Goal: Task Accomplishment & Management: Use online tool/utility

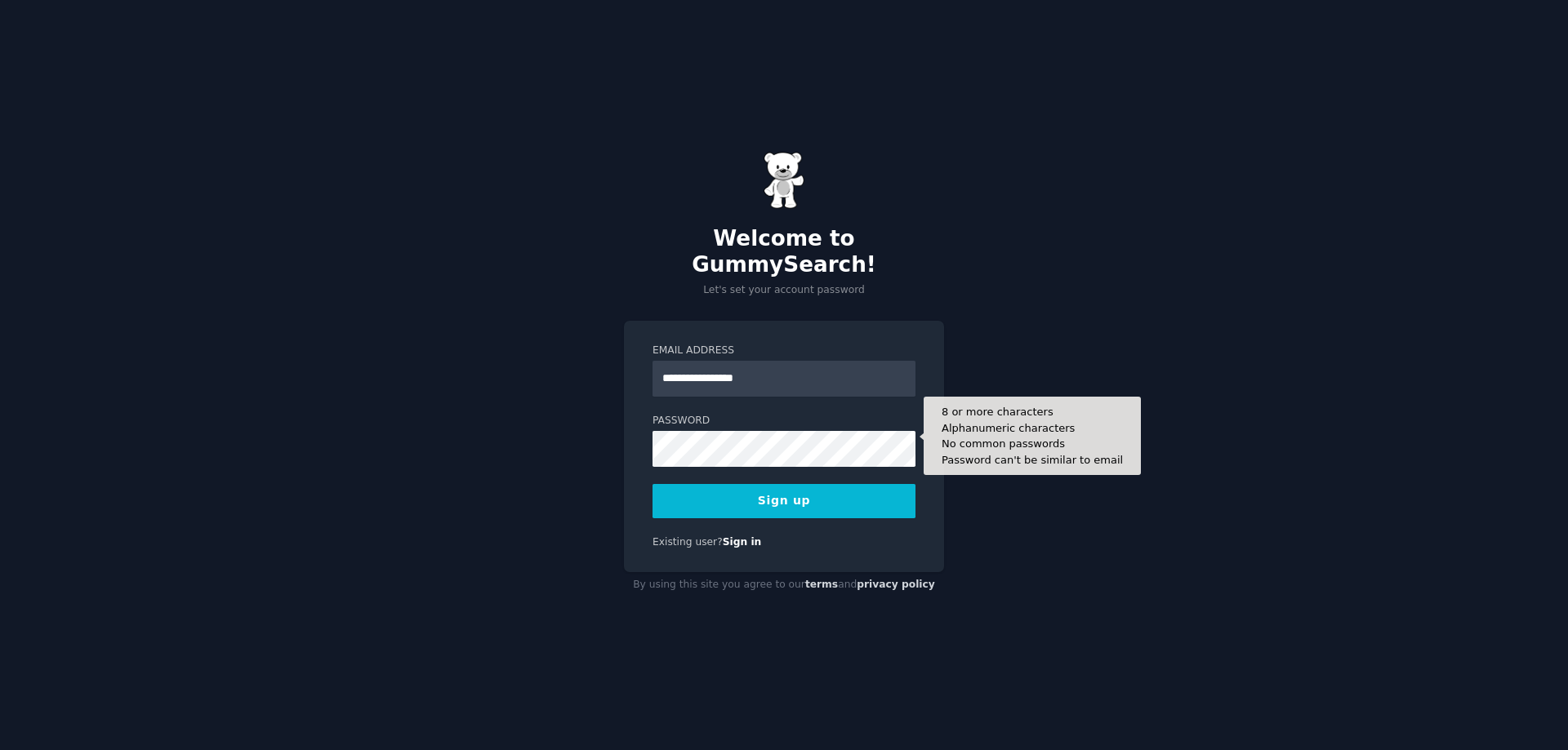
type input "**********"
click at [652, 484] on button "Sign up" at bounding box center [784, 501] width 263 height 34
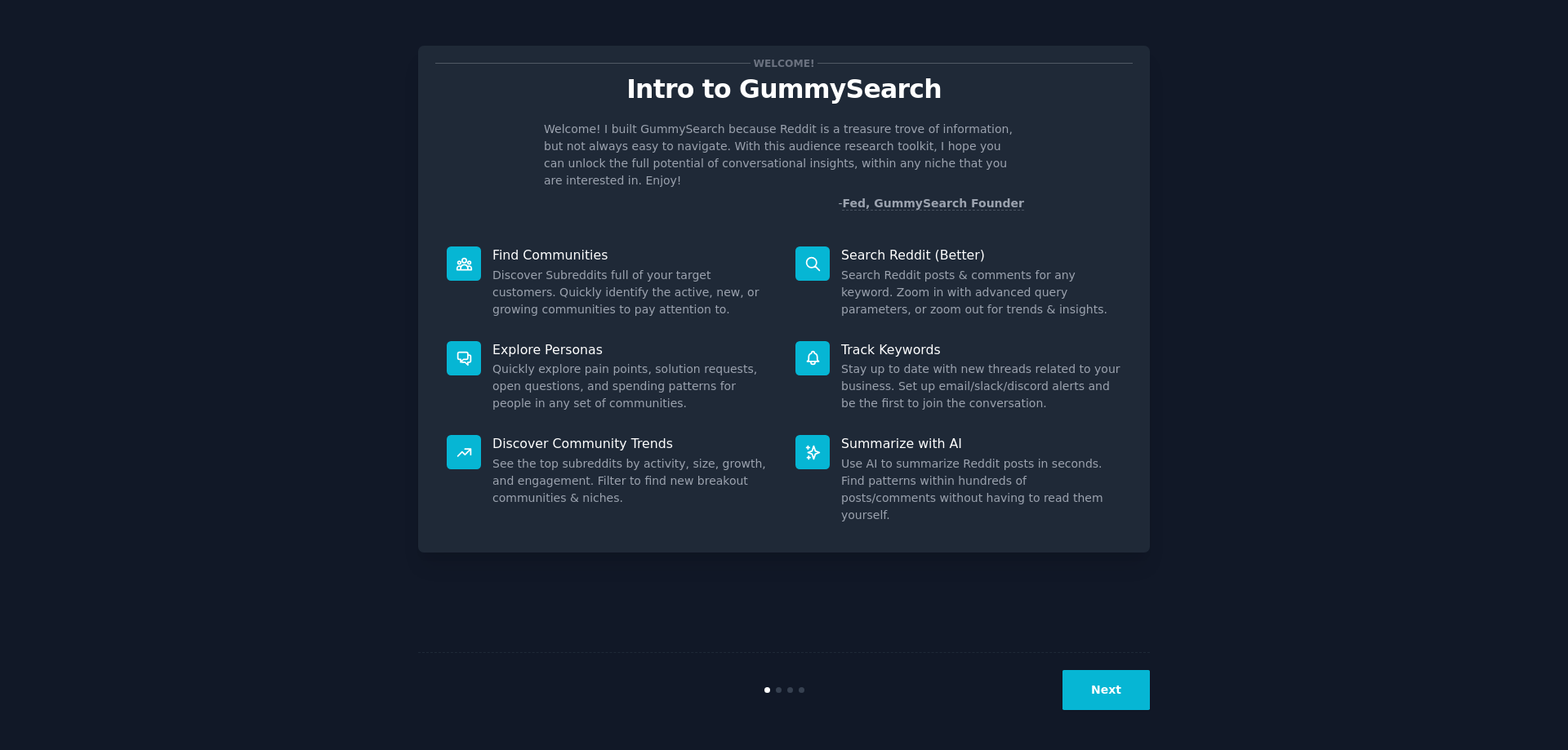
click at [1075, 696] on button "Next" at bounding box center [1105, 690] width 87 height 40
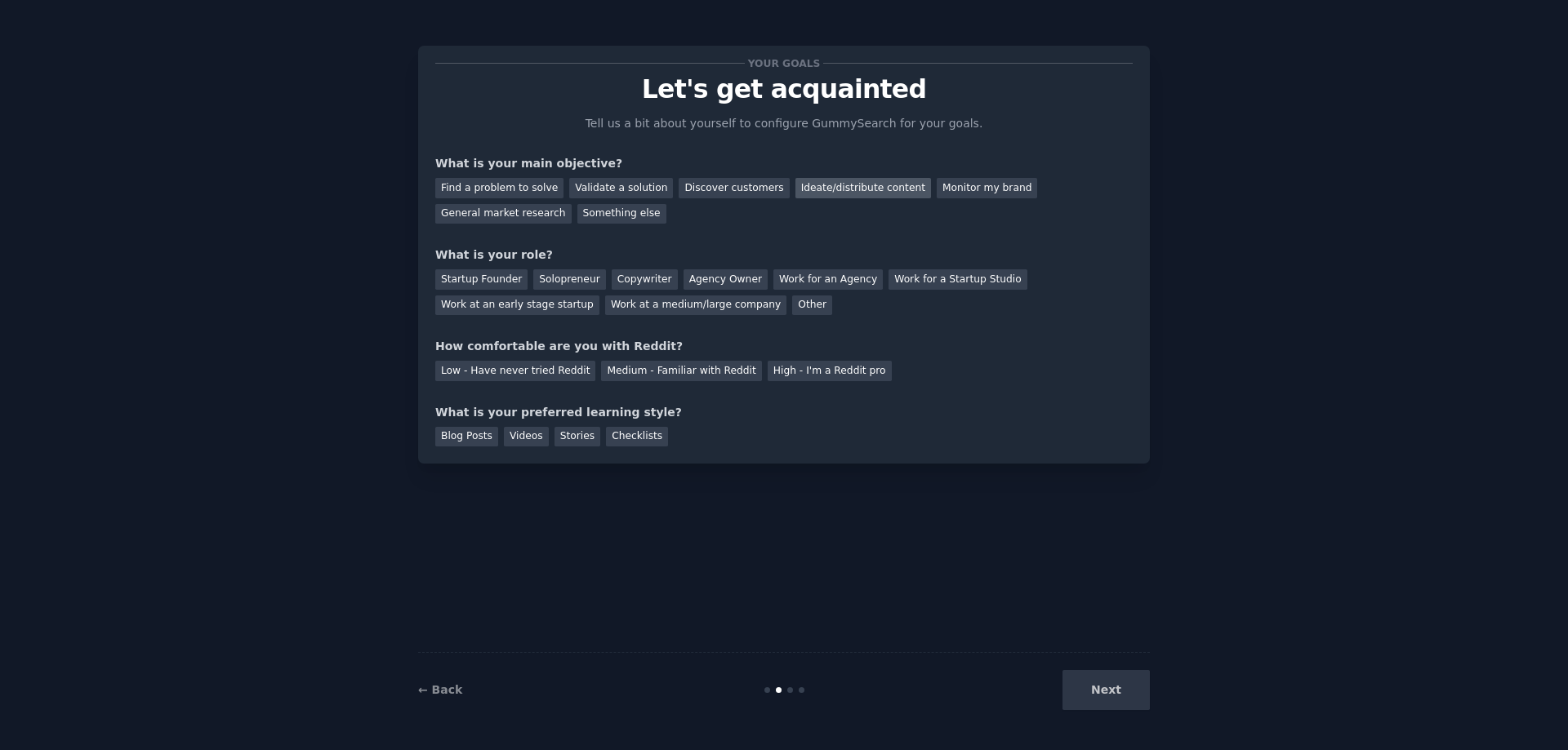
click at [842, 182] on div "Ideate/distribute content" at bounding box center [863, 188] width 135 height 21
click at [567, 289] on div "Solopreneur" at bounding box center [569, 280] width 71 height 21
click at [500, 375] on div "Low - Have never tried Reddit" at bounding box center [515, 371] width 160 height 21
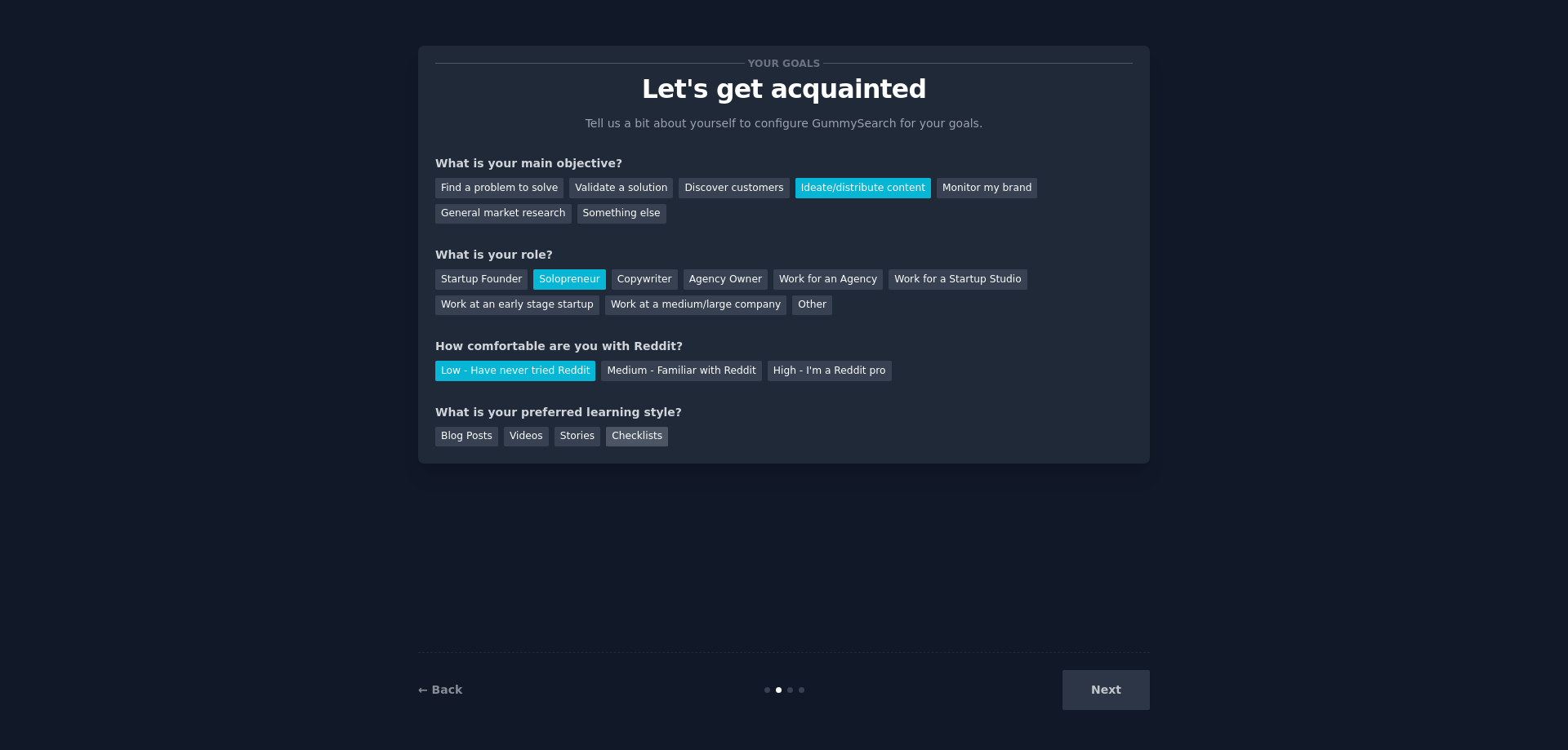
click at [629, 435] on div "Checklists" at bounding box center [637, 437] width 62 height 21
click at [1092, 685] on button "Next" at bounding box center [1105, 690] width 87 height 40
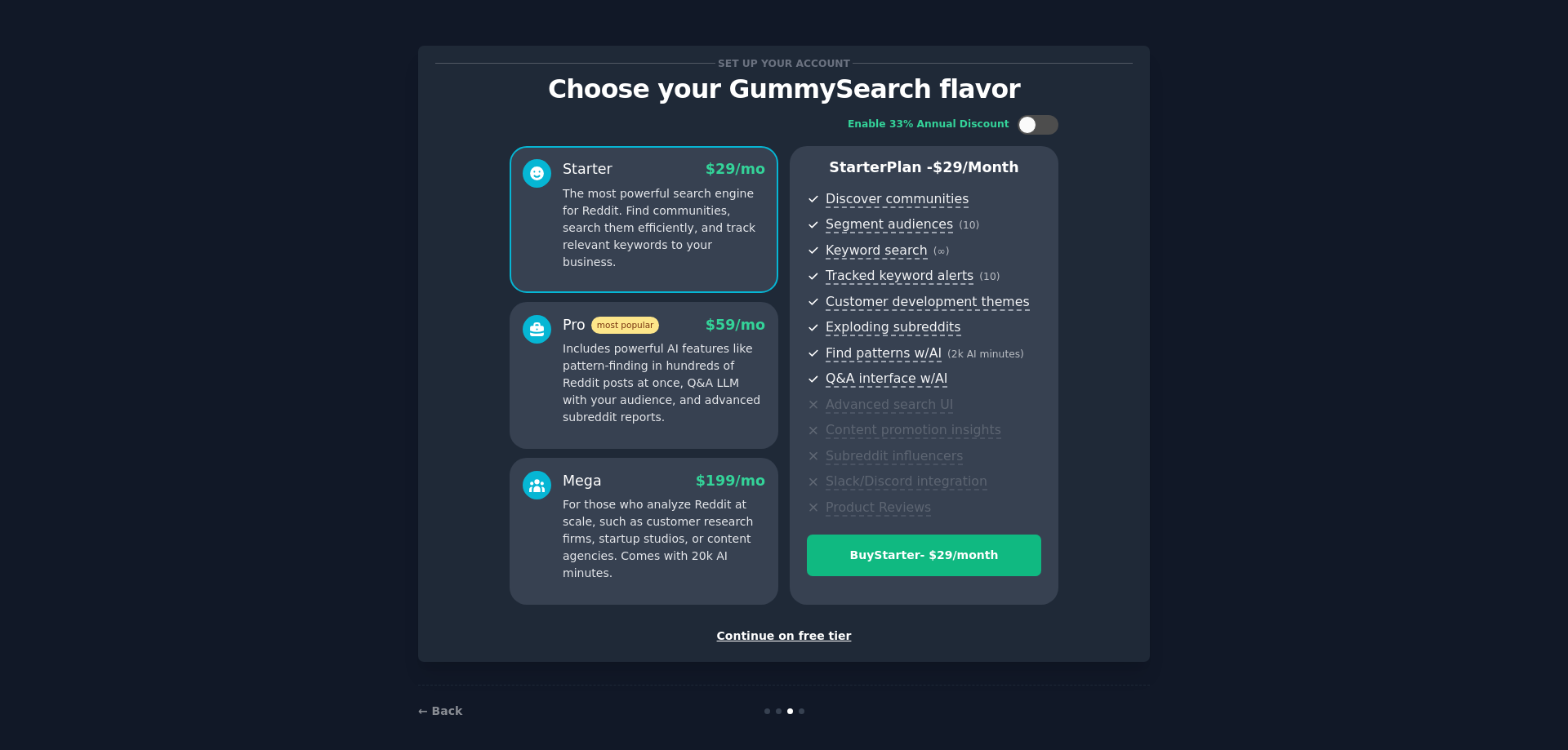
click at [825, 634] on div "Continue on free tier" at bounding box center [784, 636] width 698 height 17
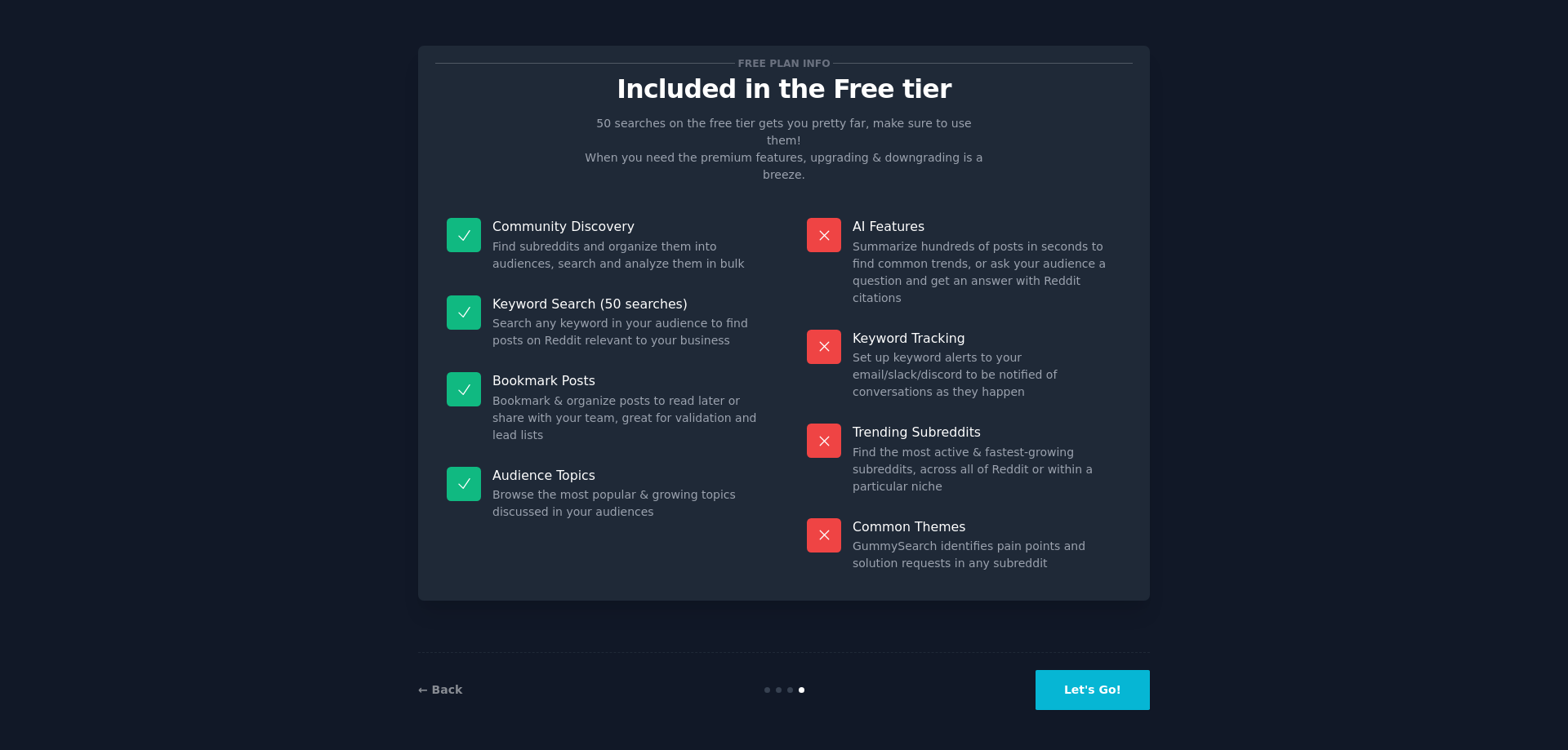
click at [1408, 371] on div "Free plan info Included in the Free tier 50 searches on the free tier gets you …" at bounding box center [783, 375] width 1522 height 705
click at [1128, 689] on button "Let's Go!" at bounding box center [1092, 690] width 115 height 40
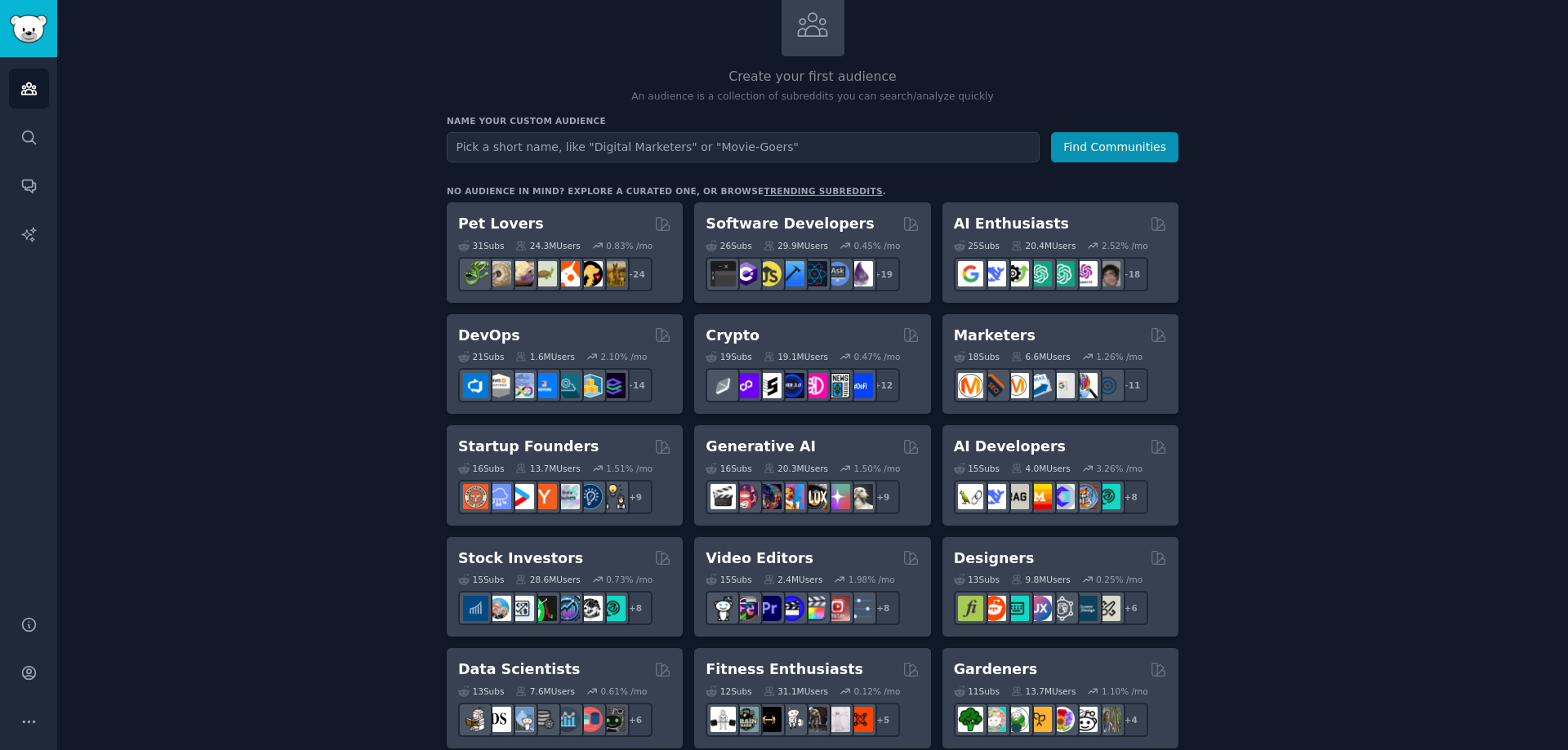
scroll to position [82, 0]
